Goal: Task Accomplishment & Management: Manage account settings

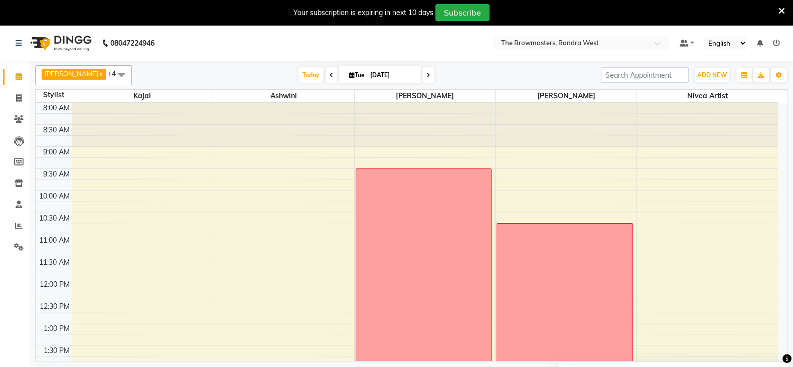
scroll to position [243, 0]
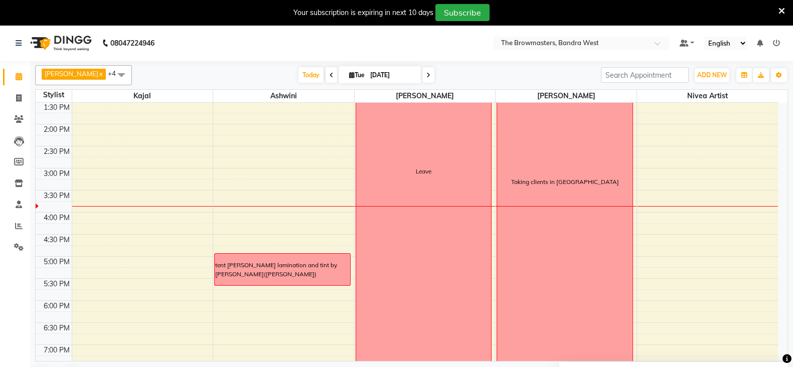
click at [349, 78] on span "Tue" at bounding box center [357, 75] width 21 height 8
select select "9"
select select "2025"
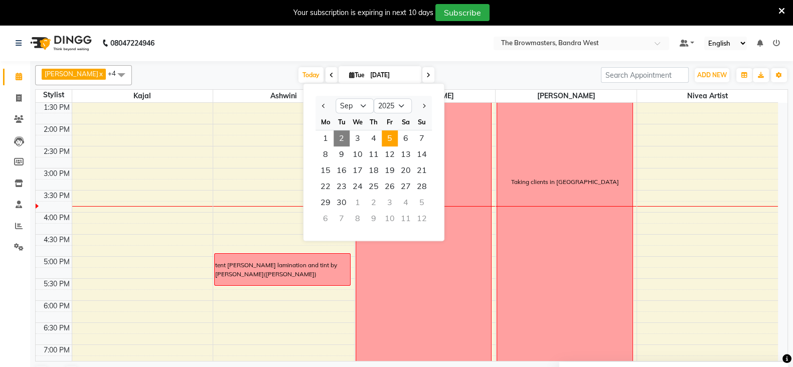
click at [389, 132] on span "5" at bounding box center [390, 138] width 16 height 16
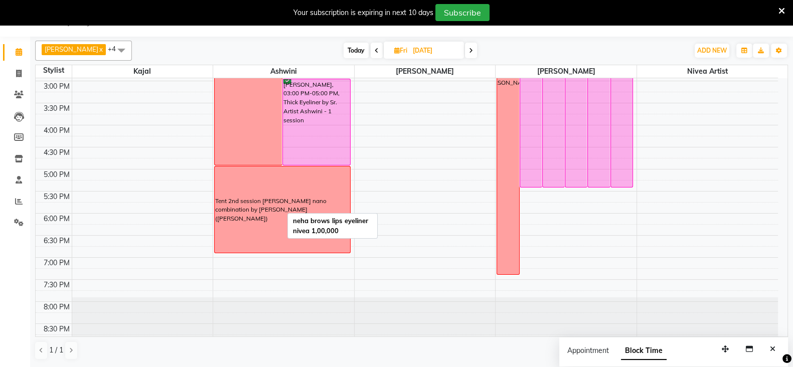
scroll to position [310, 0]
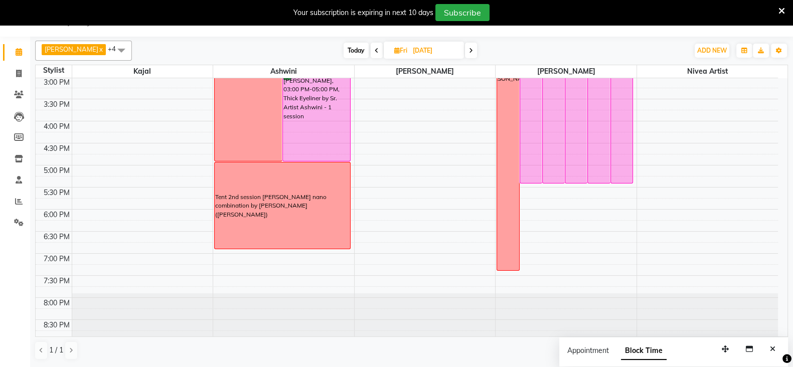
click at [376, 51] on icon at bounding box center [377, 51] width 4 height 6
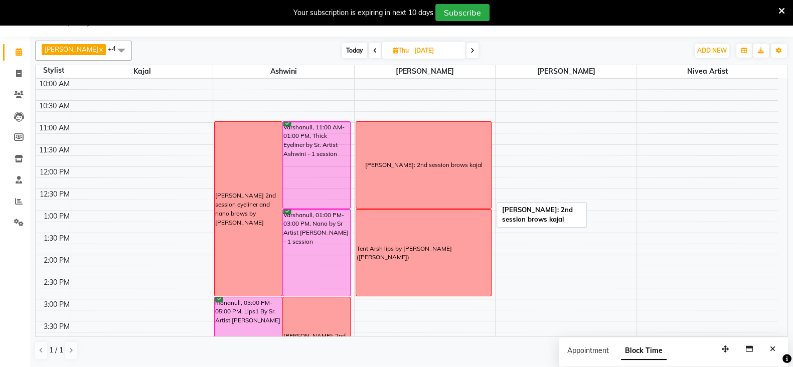
scroll to position [183, 0]
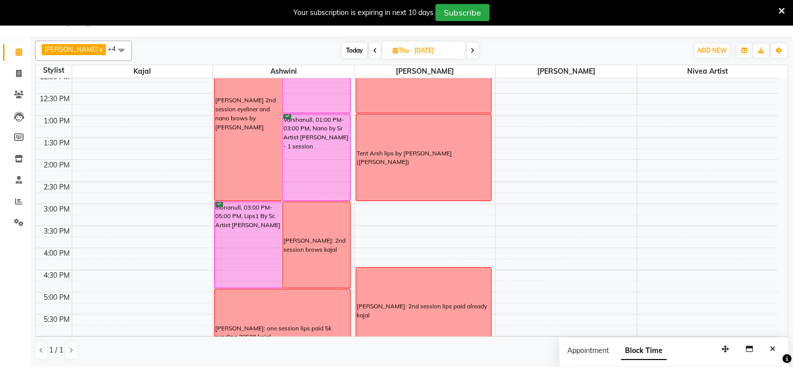
click at [377, 50] on icon at bounding box center [375, 51] width 4 height 6
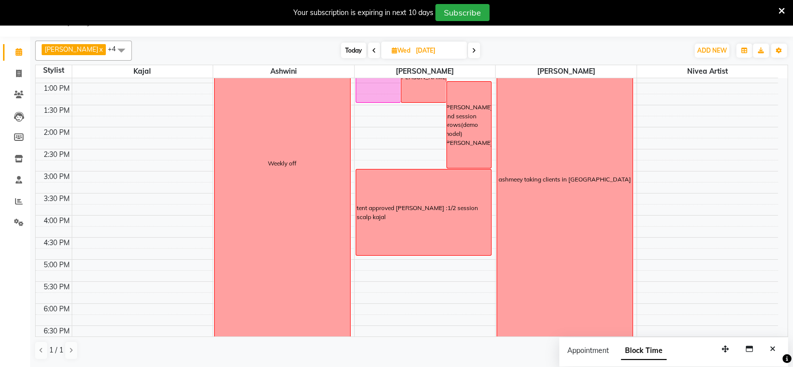
scroll to position [195, 0]
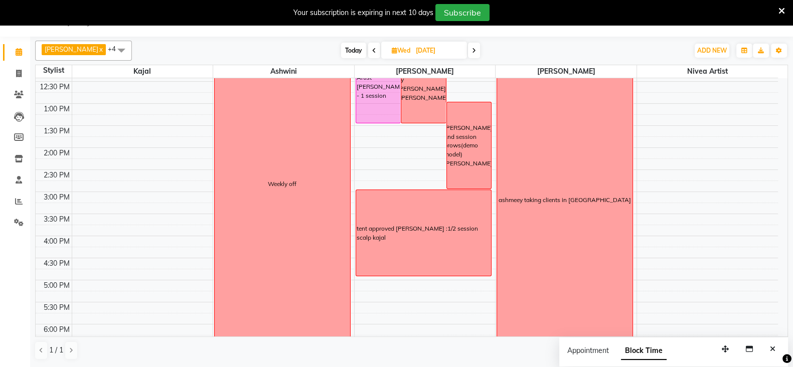
click at [473, 52] on span at bounding box center [474, 51] width 12 height 16
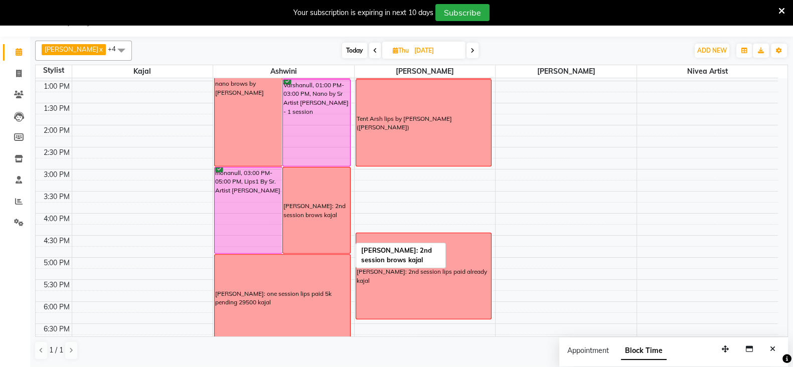
scroll to position [217, 0]
click at [473, 50] on icon at bounding box center [472, 51] width 4 height 6
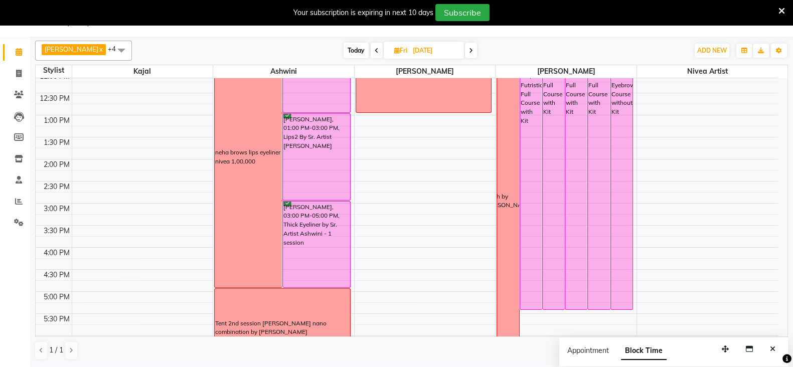
scroll to position [310, 0]
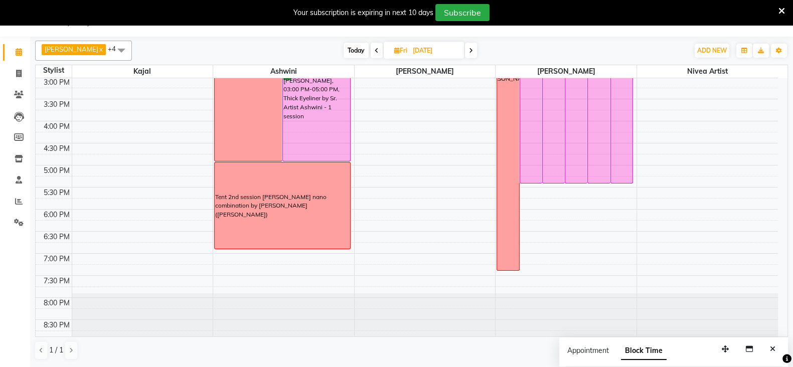
click at [475, 49] on span at bounding box center [471, 51] width 12 height 16
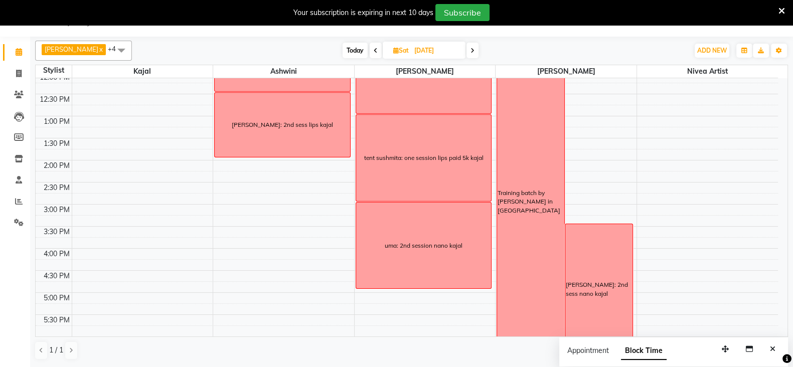
scroll to position [182, 0]
click at [374, 50] on span at bounding box center [376, 51] width 12 height 16
type input "[DATE]"
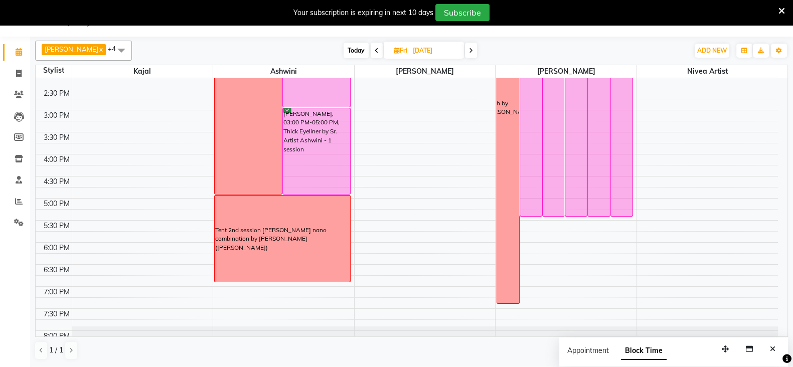
scroll to position [276, 0]
click at [398, 199] on div "8:00 AM 8:30 AM 9:00 AM 9:30 AM 10:00 AM 10:30 AM 11:00 AM 11:30 AM 12:00 PM 12…" at bounding box center [407, 88] width 742 height 573
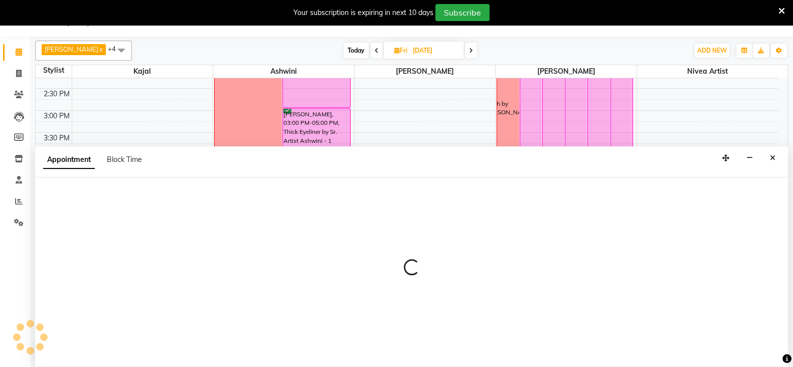
select select "64307"
select select "1020"
select select "tentative"
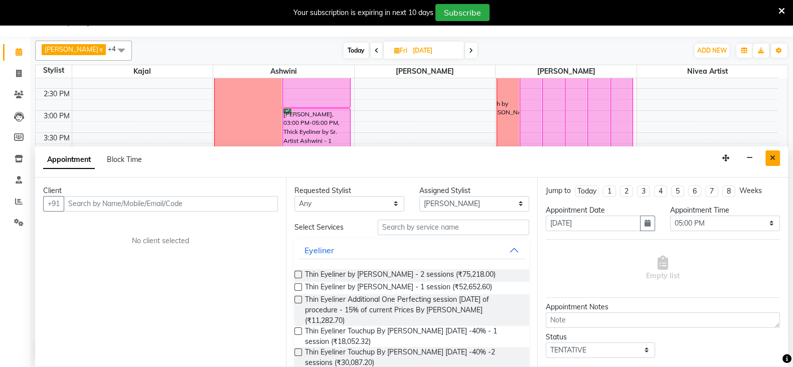
click at [776, 154] on button "Close" at bounding box center [772, 158] width 15 height 16
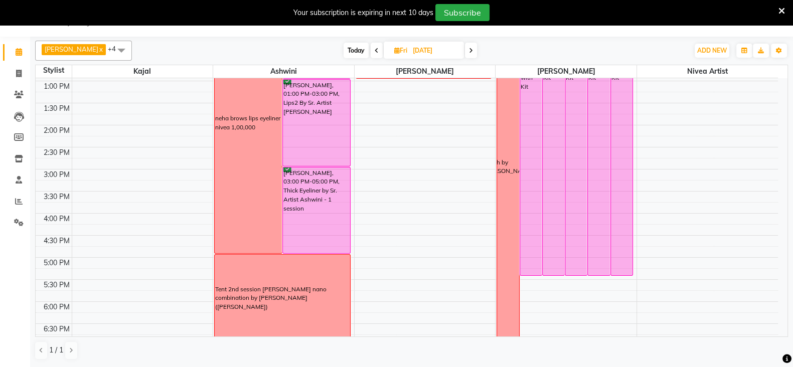
scroll to position [303, 0]
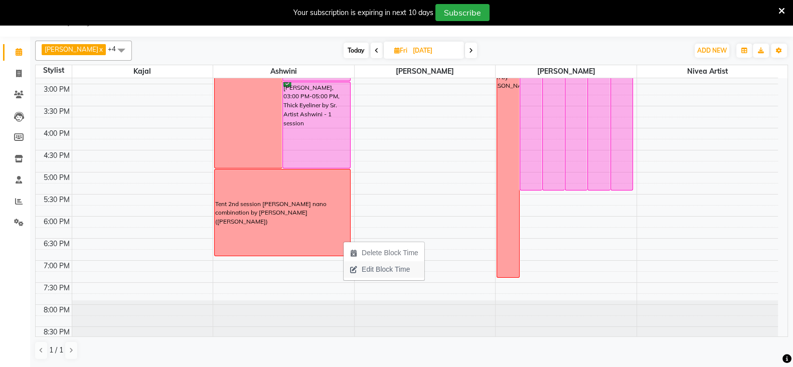
click at [376, 267] on span "Edit Block Time" at bounding box center [386, 269] width 48 height 11
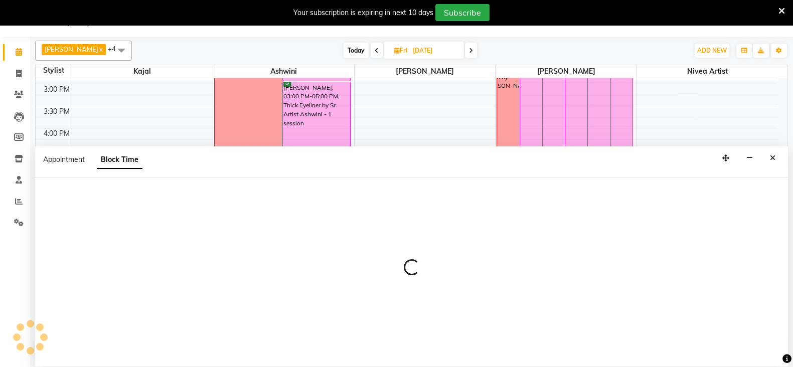
select select "64306"
select select "1020"
select select "1140"
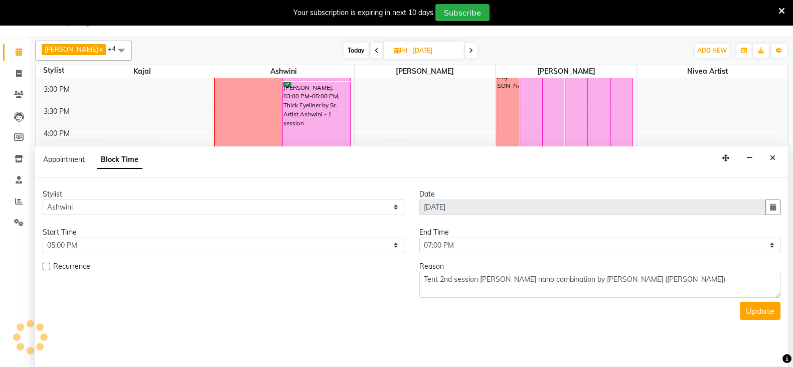
scroll to position [310, 0]
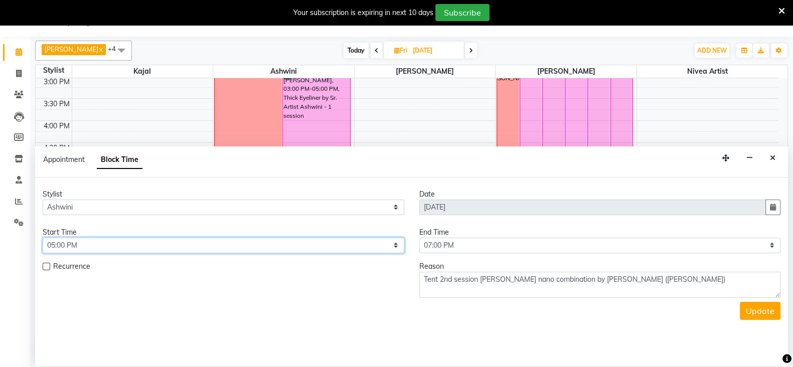
click at [195, 246] on select "Select 09:00 AM 09:15 AM 09:30 AM 09:45 AM 10:00 AM 10:15 AM 10:30 AM 10:45 AM …" at bounding box center [224, 246] width 362 height 16
select select "1110"
click at [43, 238] on select "Select 09:00 AM 09:15 AM 09:30 AM 09:45 AM 10:00 AM 10:15 AM 10:30 AM 10:45 AM …" at bounding box center [224, 246] width 362 height 16
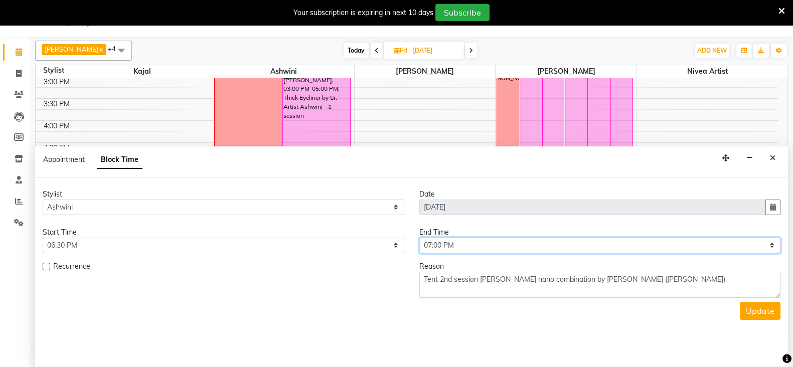
click at [454, 247] on select "Select 09:00 AM 09:15 AM 09:30 AM 09:45 AM 10:00 AM 10:15 AM 10:30 AM 10:45 AM …" at bounding box center [600, 246] width 362 height 16
select select "1200"
click at [419, 238] on select "Select 09:00 AM 09:15 AM 09:30 AM 09:45 AM 10:00 AM 10:15 AM 10:30 AM 10:45 AM …" at bounding box center [600, 246] width 362 height 16
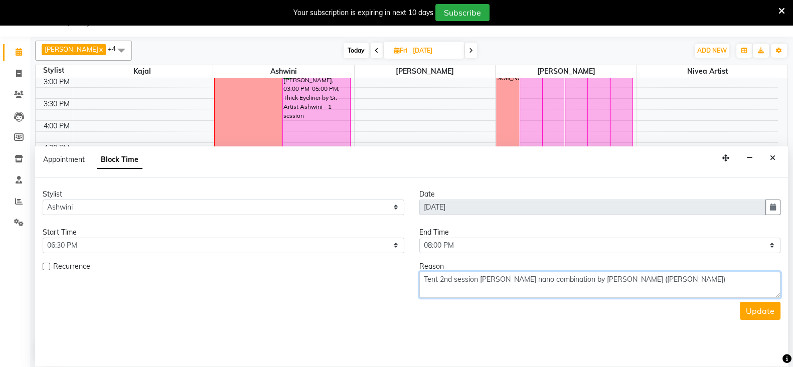
click at [439, 275] on textarea "Tent 2nd session [PERSON_NAME] nano combination by [PERSON_NAME] ([PERSON_NAME])" at bounding box center [600, 285] width 362 height 26
type textarea "2nd session [PERSON_NAME] nano combination by [PERSON_NAME] ([PERSON_NAME])"
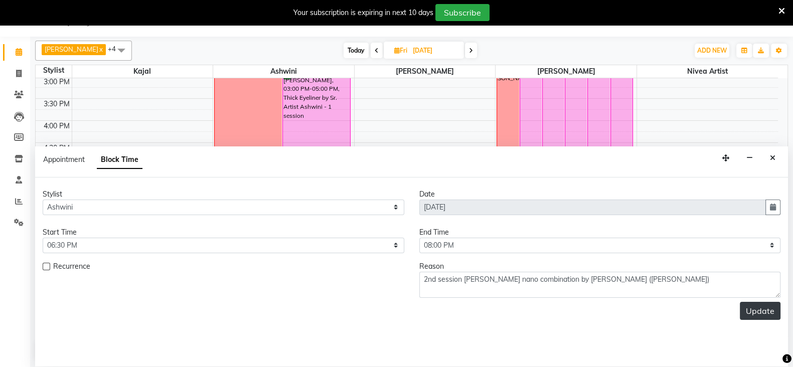
click at [765, 302] on button "Update" at bounding box center [760, 311] width 41 height 18
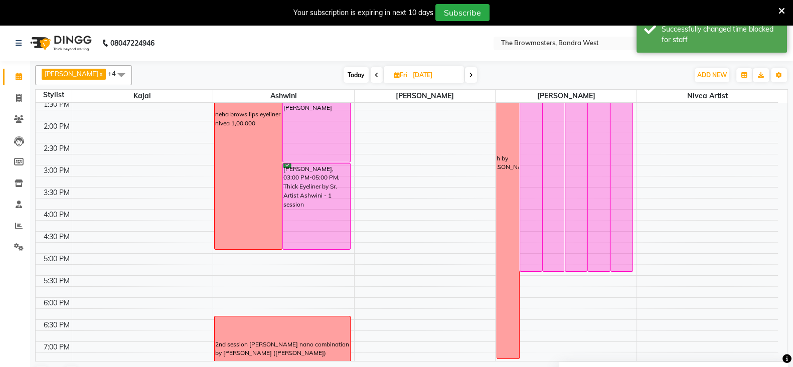
scroll to position [244, 0]
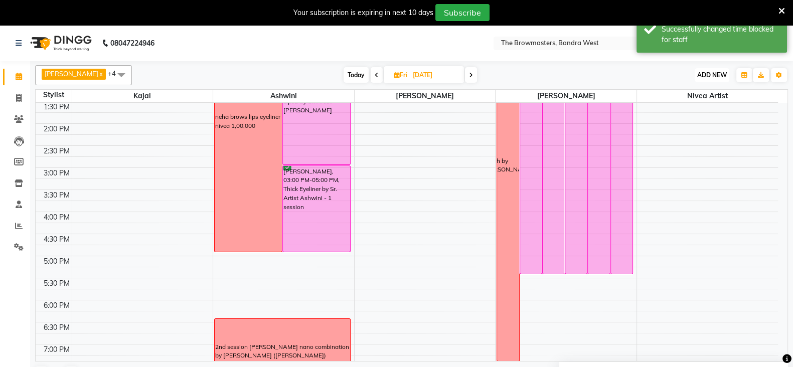
click at [720, 69] on button "ADD NEW Toggle Dropdown" at bounding box center [712, 75] width 35 height 14
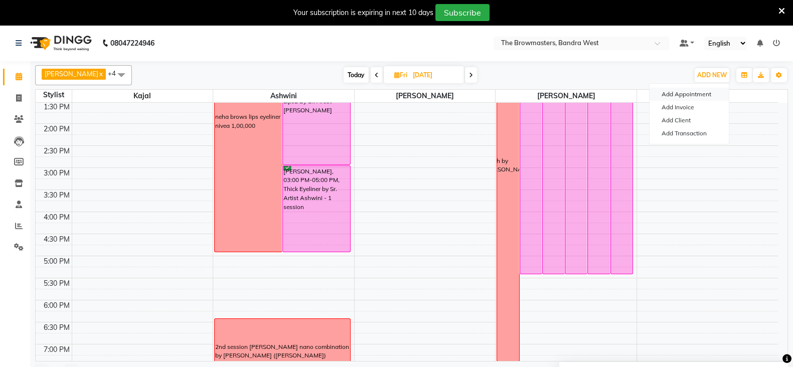
click at [692, 90] on button "Add Appointment" at bounding box center [688, 94] width 79 height 13
select select "tentative"
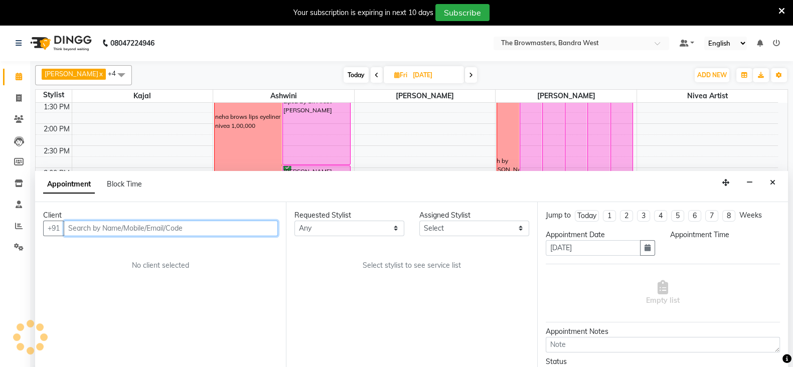
select select "540"
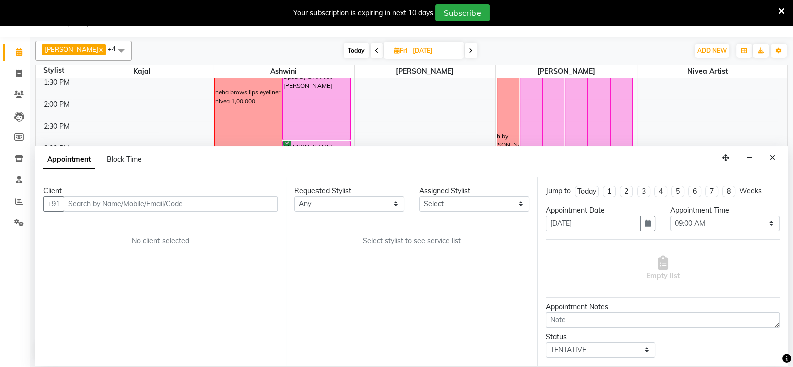
click at [132, 155] on span "Block Time" at bounding box center [124, 159] width 35 height 9
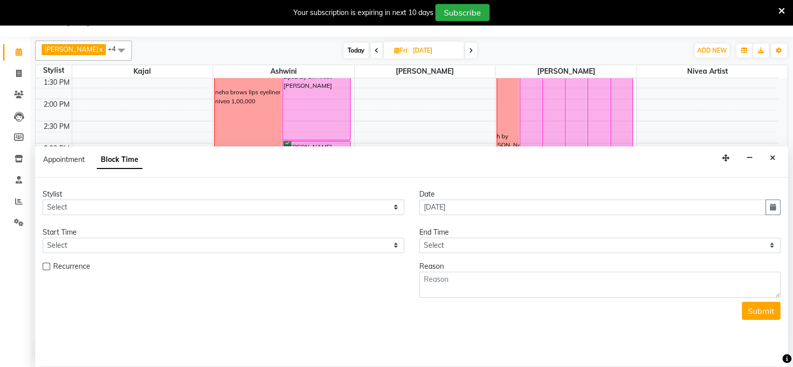
scroll to position [310, 0]
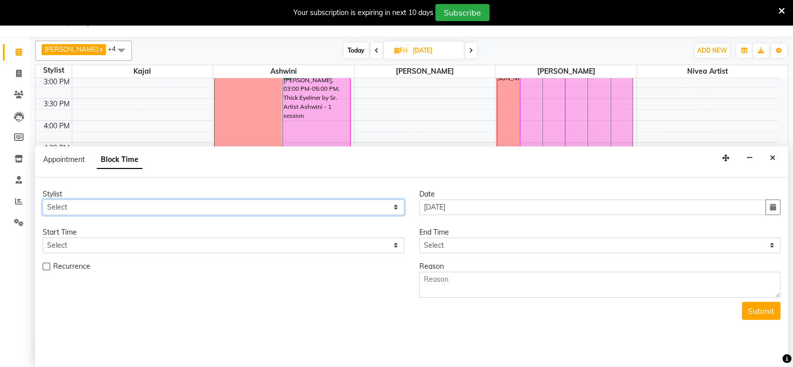
click at [98, 207] on select "Select Ashmeey Singghai Ashwini [PERSON_NAME] Jyoti Kajal [PERSON_NAME] [PERSON…" at bounding box center [224, 208] width 362 height 16
select select "64306"
click at [43, 200] on select "Select Ashmeey Singghai Ashwini [PERSON_NAME] Jyoti Kajal [PERSON_NAME] [PERSON…" at bounding box center [224, 208] width 362 height 16
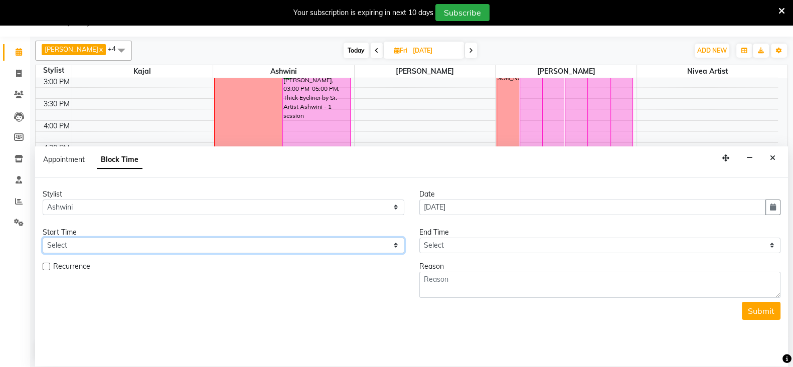
drag, startPoint x: 100, startPoint y: 245, endPoint x: 95, endPoint y: 152, distance: 92.9
click at [95, 152] on app-booking "Appointment Block Time Stylist Select Ashmeey Singghai Ashwini [PERSON_NAME] Jy…" at bounding box center [411, 256] width 753 height 220
select select "990"
click at [43, 238] on select "Select 09:00 AM 09:15 AM 09:30 AM 09:45 AM 10:00 AM 10:15 AM 10:30 AM 10:45 AM …" at bounding box center [224, 246] width 362 height 16
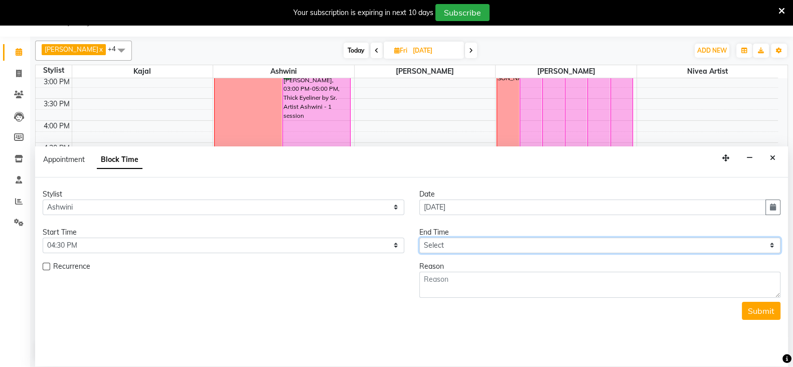
click at [430, 243] on select "Select 09:00 AM 09:15 AM 09:30 AM 09:45 AM 10:00 AM 10:15 AM 10:30 AM 10:45 AM …" at bounding box center [600, 246] width 362 height 16
select select "1080"
click at [419, 238] on select "Select 09:00 AM 09:15 AM 09:30 AM 09:45 AM 10:00 AM 10:15 AM 10:30 AM 10:45 AM …" at bounding box center [600, 246] width 362 height 16
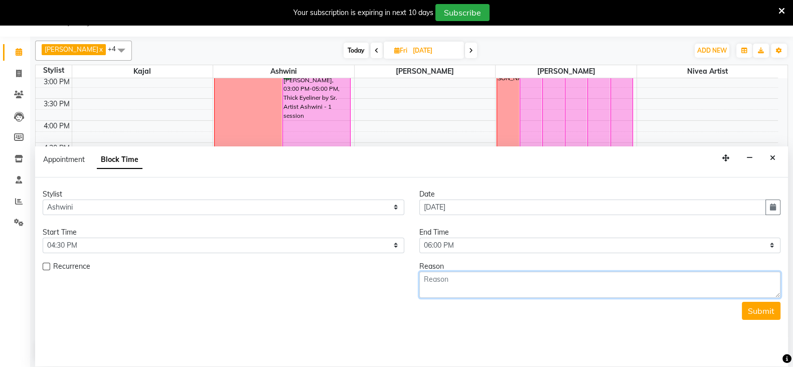
click at [489, 285] on textarea at bounding box center [600, 285] width 362 height 26
type textarea "divya insta [DATE]: [DATE] 2 sess touch up paid 2k kajal"
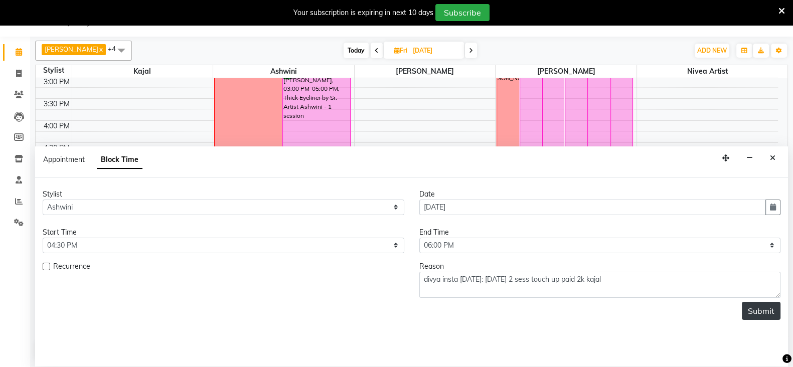
click at [757, 307] on button "Submit" at bounding box center [761, 311] width 39 height 18
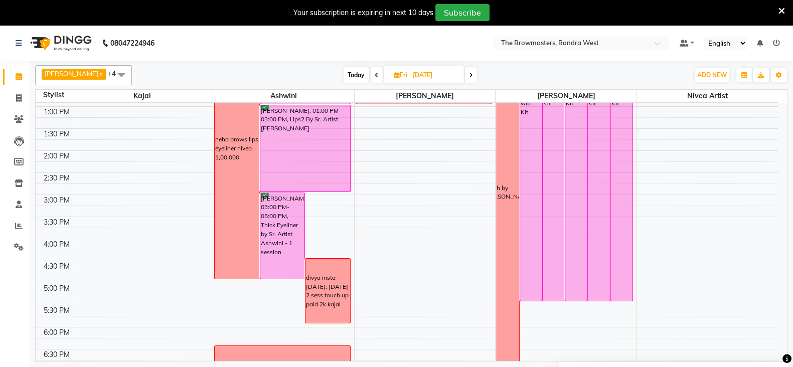
scroll to position [215, 0]
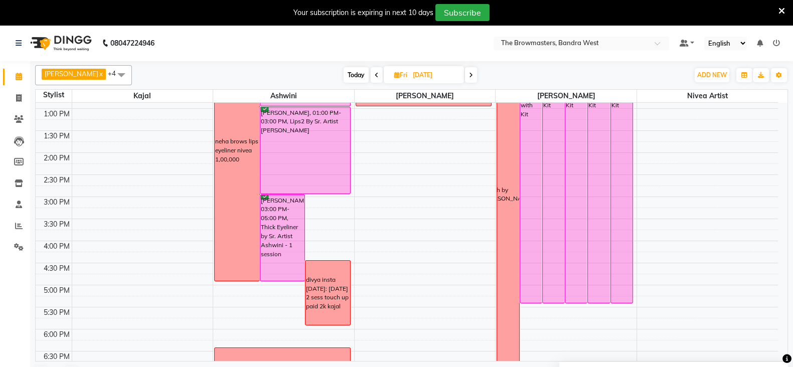
click at [397, 74] on icon at bounding box center [397, 75] width 6 height 7
select select "9"
select select "2025"
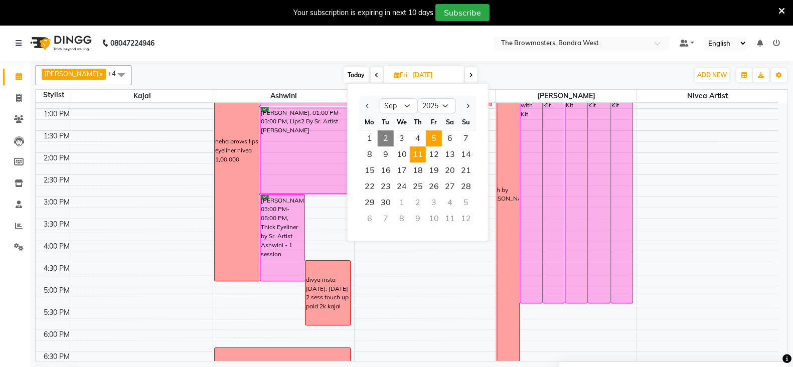
click at [420, 155] on span "11" at bounding box center [418, 154] width 16 height 16
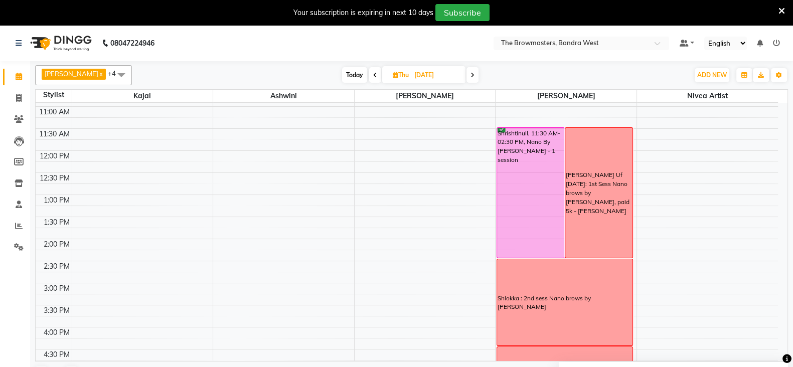
scroll to position [127, 0]
click at [472, 79] on span at bounding box center [472, 75] width 12 height 16
type input "[DATE]"
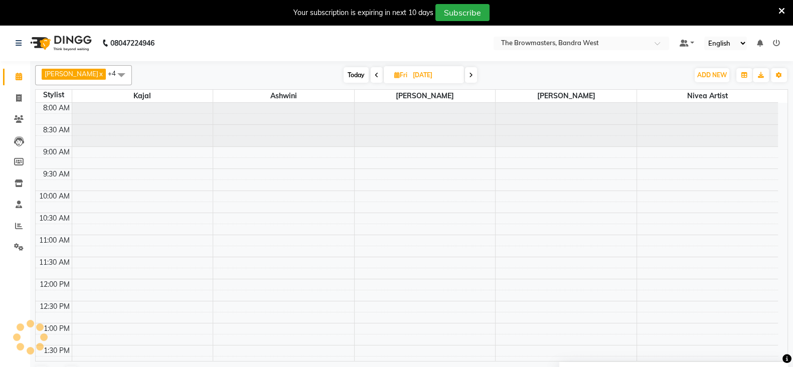
scroll to position [310, 0]
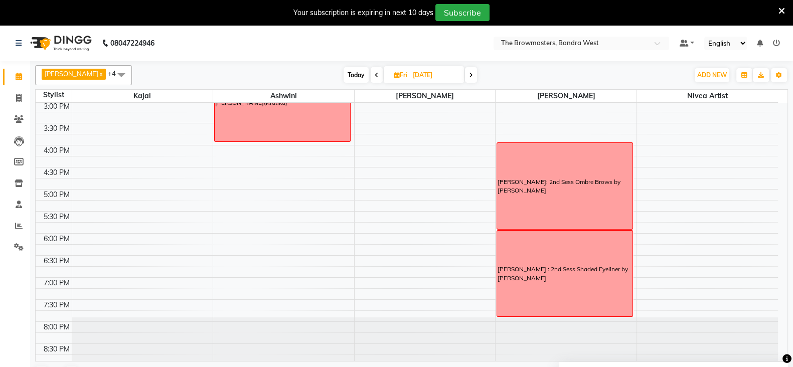
click at [399, 79] on span "[DATE]" at bounding box center [424, 74] width 80 height 17
click at [399, 76] on icon at bounding box center [397, 75] width 6 height 7
select select "9"
select select "2025"
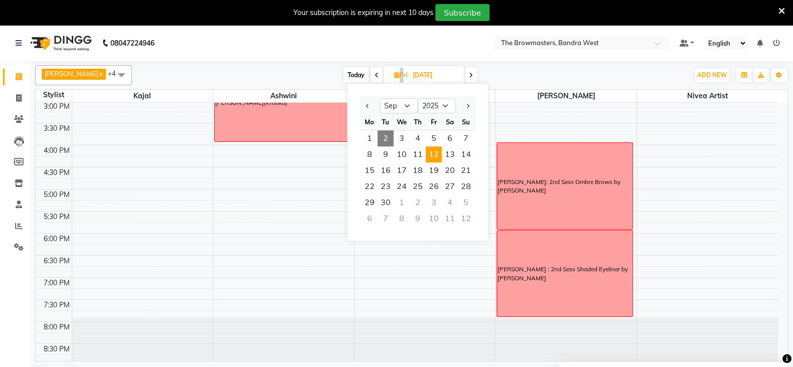
click at [399, 76] on icon at bounding box center [397, 75] width 6 height 7
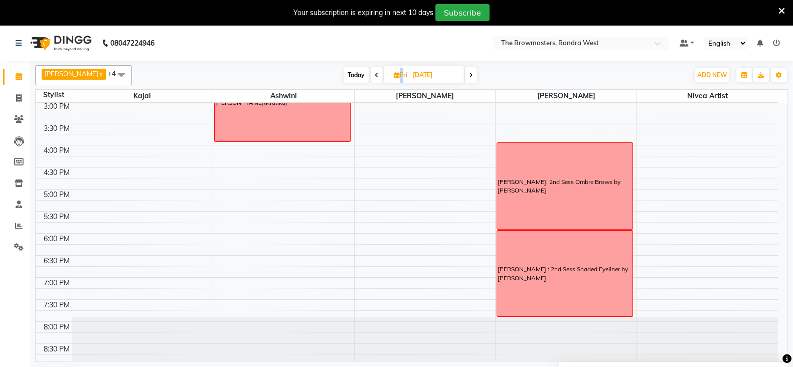
click at [401, 77] on span "Fri" at bounding box center [401, 75] width 18 height 8
select select "9"
select select "2025"
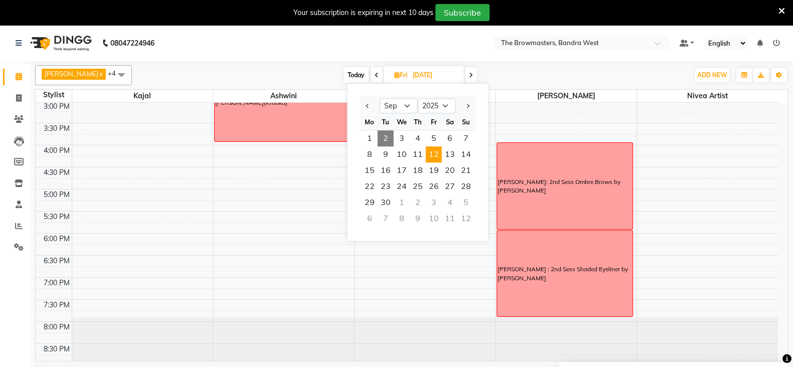
click at [401, 77] on span "Fri" at bounding box center [401, 75] width 18 height 8
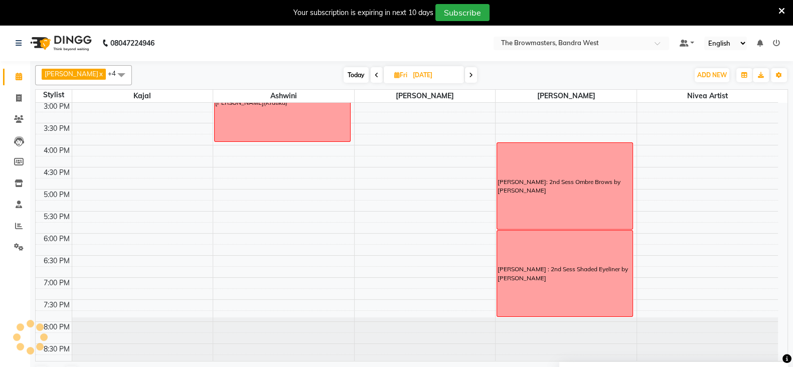
click at [396, 72] on icon at bounding box center [397, 75] width 6 height 7
select select "9"
select select "2025"
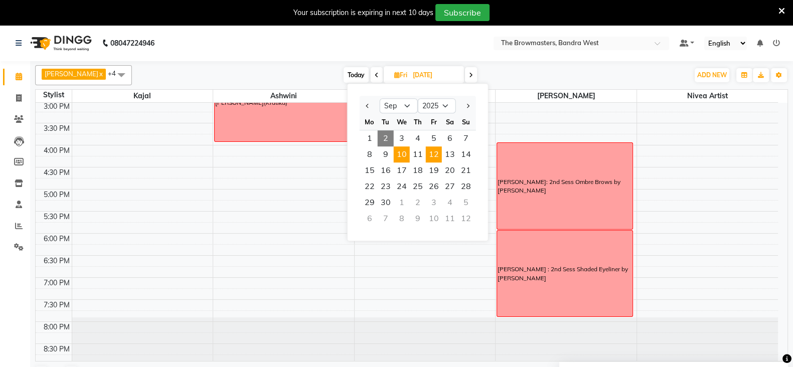
click at [405, 151] on span "10" at bounding box center [402, 154] width 16 height 16
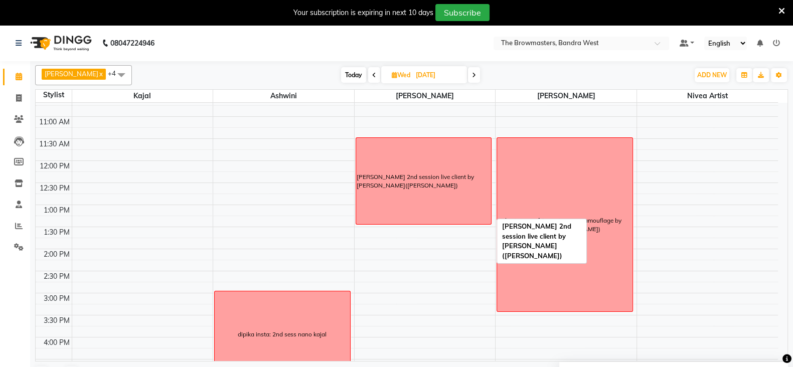
scroll to position [236, 0]
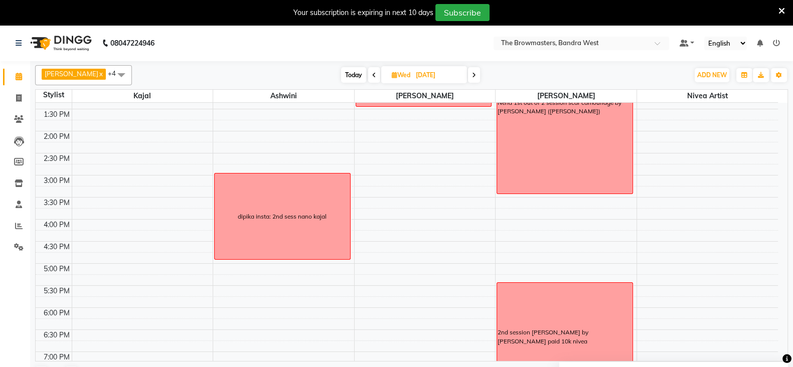
click at [473, 76] on span at bounding box center [474, 75] width 12 height 16
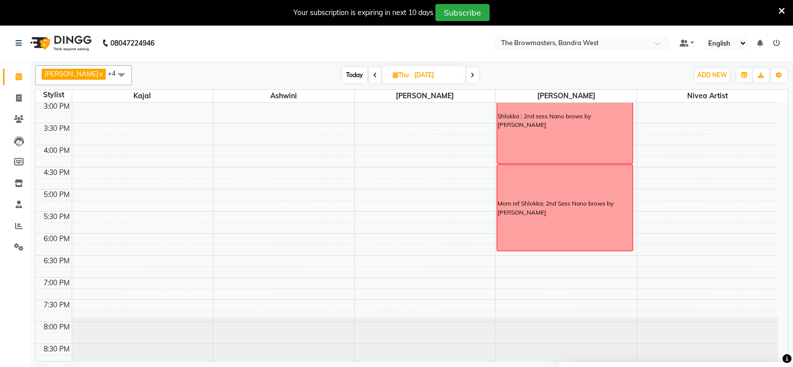
click at [473, 76] on icon at bounding box center [472, 75] width 4 height 6
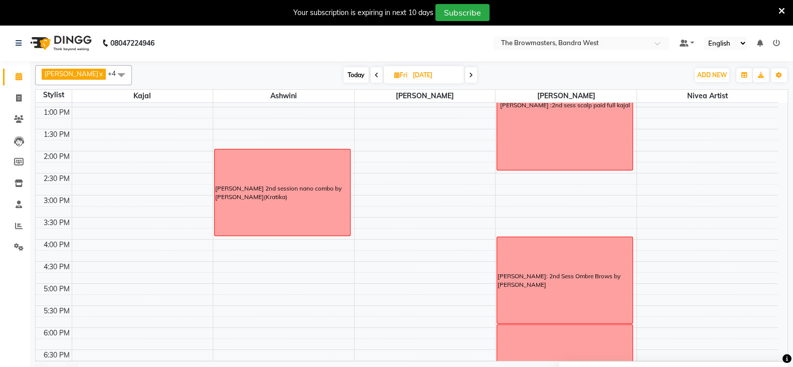
scroll to position [208, 0]
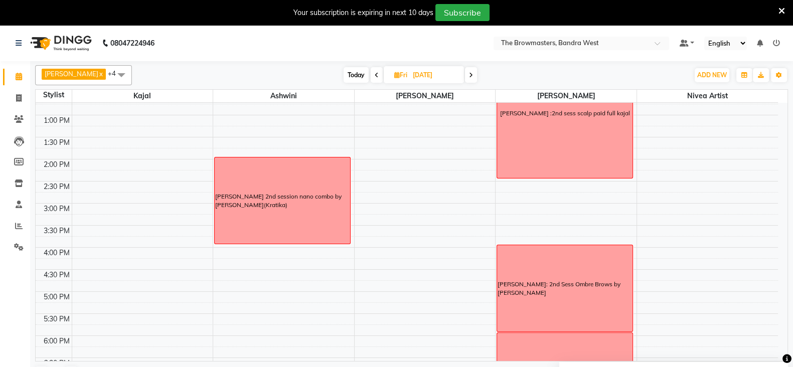
click at [471, 79] on span at bounding box center [471, 75] width 12 height 16
type input "[DATE]"
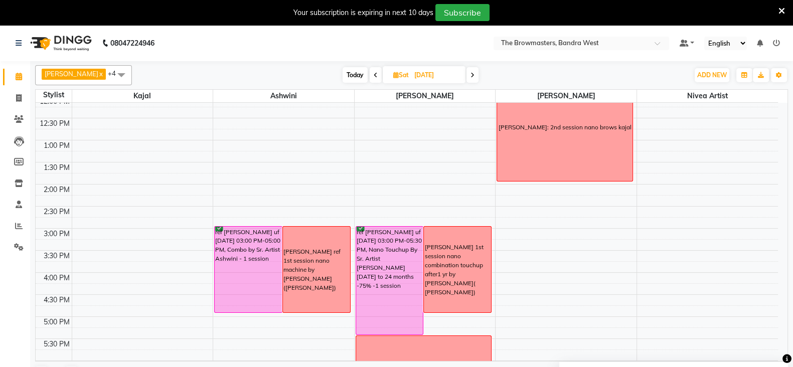
scroll to position [183, 0]
click at [20, 103] on span at bounding box center [19, 99] width 18 height 12
select select "service"
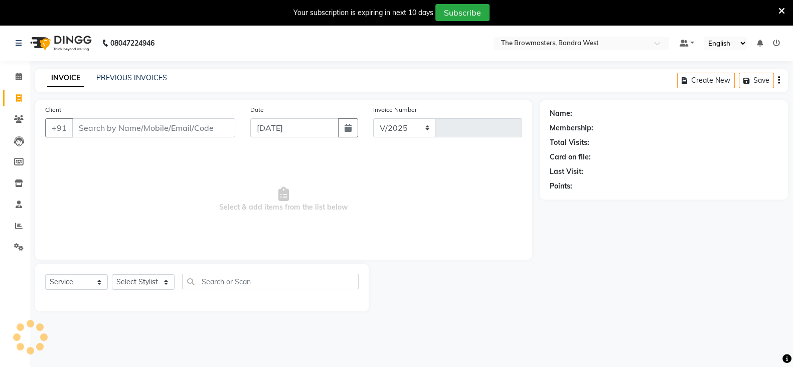
select select "6949"
type input "1988"
select select "package"
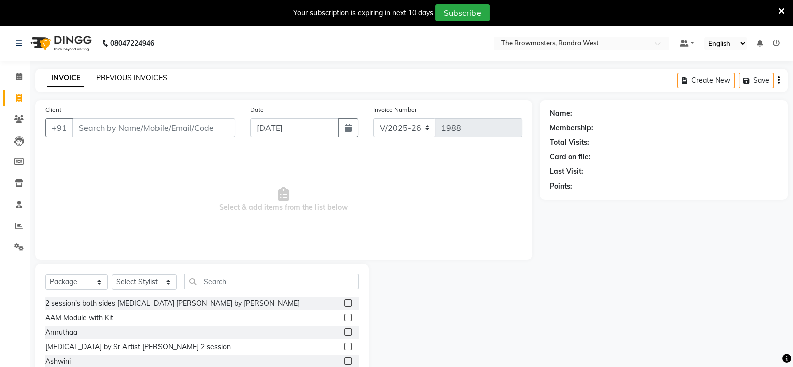
click at [146, 76] on link "PREVIOUS INVOICES" at bounding box center [131, 77] width 71 height 9
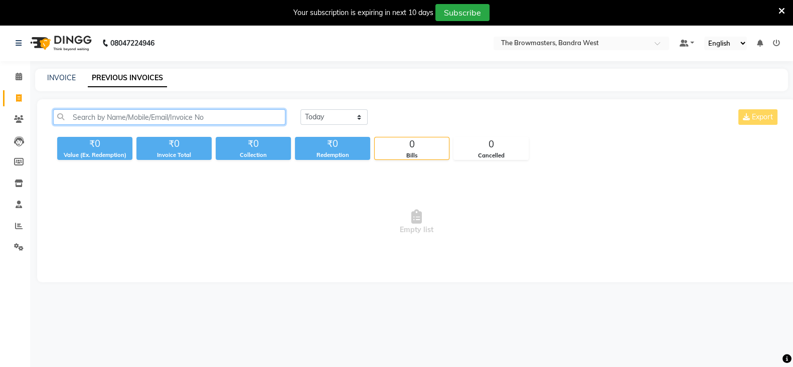
click at [108, 111] on input "text" at bounding box center [169, 117] width 232 height 16
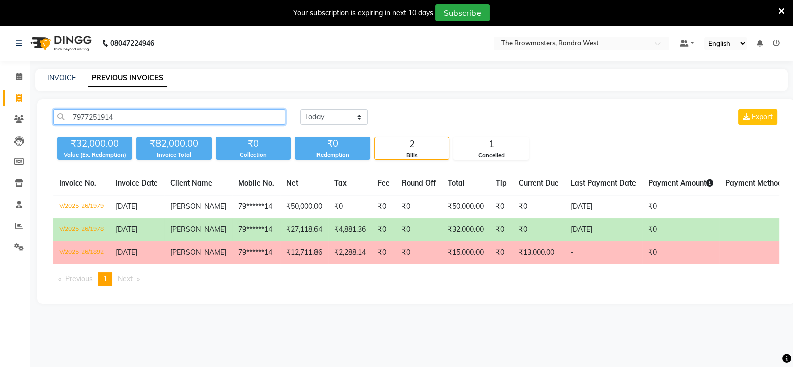
type input "7977251914"
click at [181, 229] on span "[PERSON_NAME]" at bounding box center [198, 229] width 56 height 9
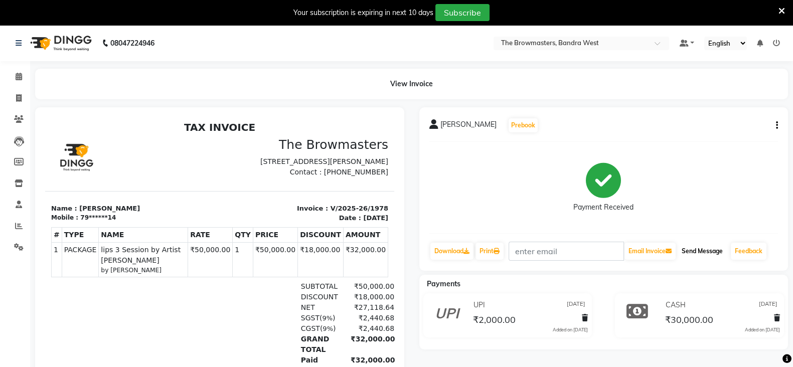
click at [696, 253] on button "Send Message" at bounding box center [702, 251] width 49 height 17
